Goal: Understand process/instructions: Learn how to perform a task or action

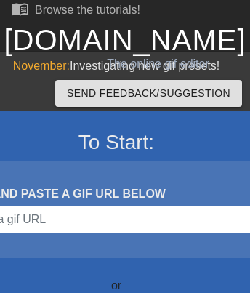
click at [124, 40] on link "[DOMAIN_NAME]" at bounding box center [125, 40] width 242 height 32
click at [124, 24] on link "[DOMAIN_NAME]" at bounding box center [125, 40] width 242 height 32
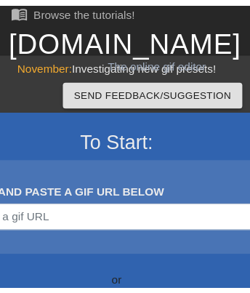
scroll to position [388, 0]
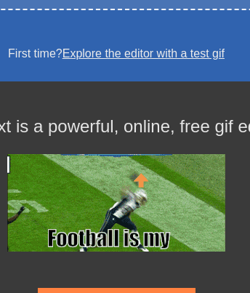
scroll to position [0, 0]
